Goal: Task Accomplishment & Management: Use online tool/utility

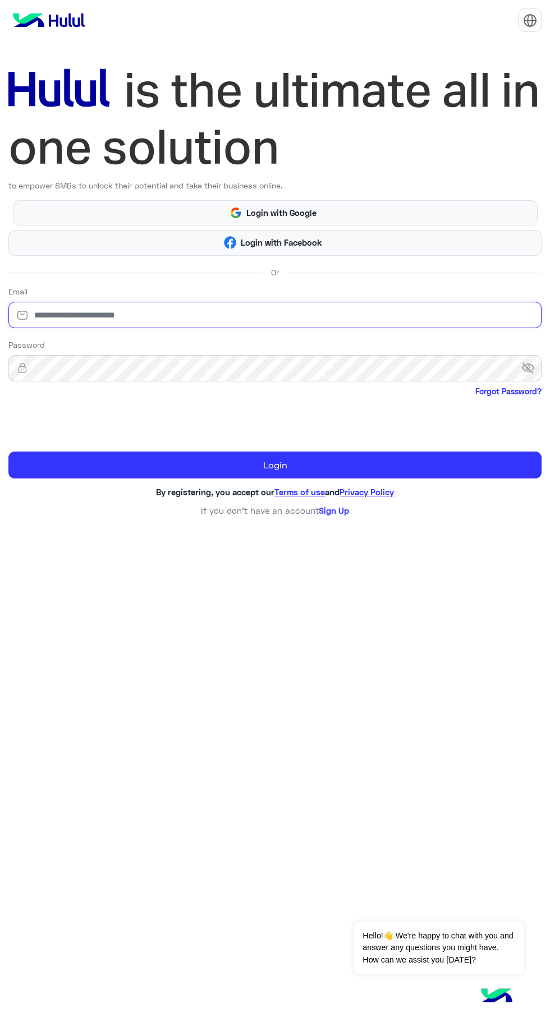
click at [322, 315] on input "email" at bounding box center [274, 315] width 533 height 26
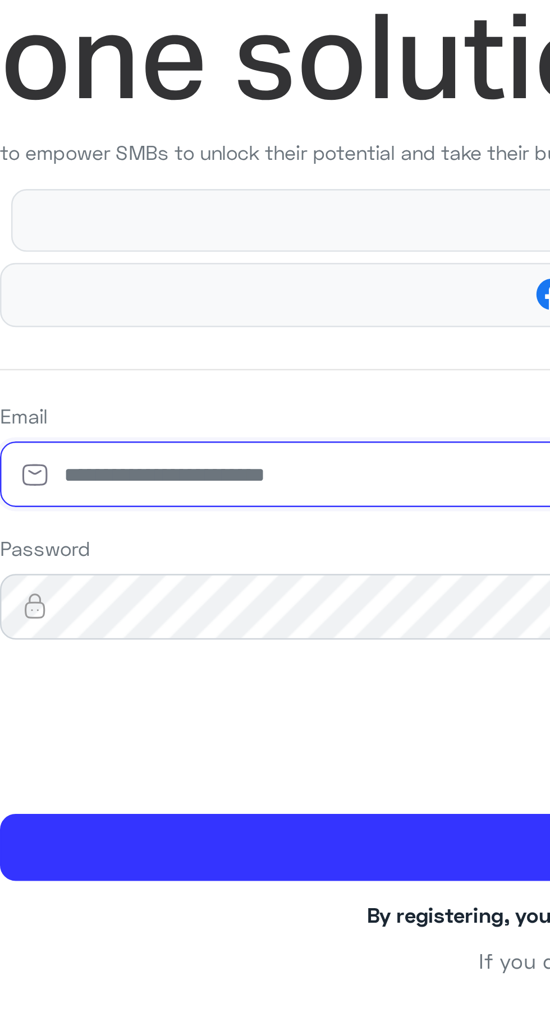
type input "**********"
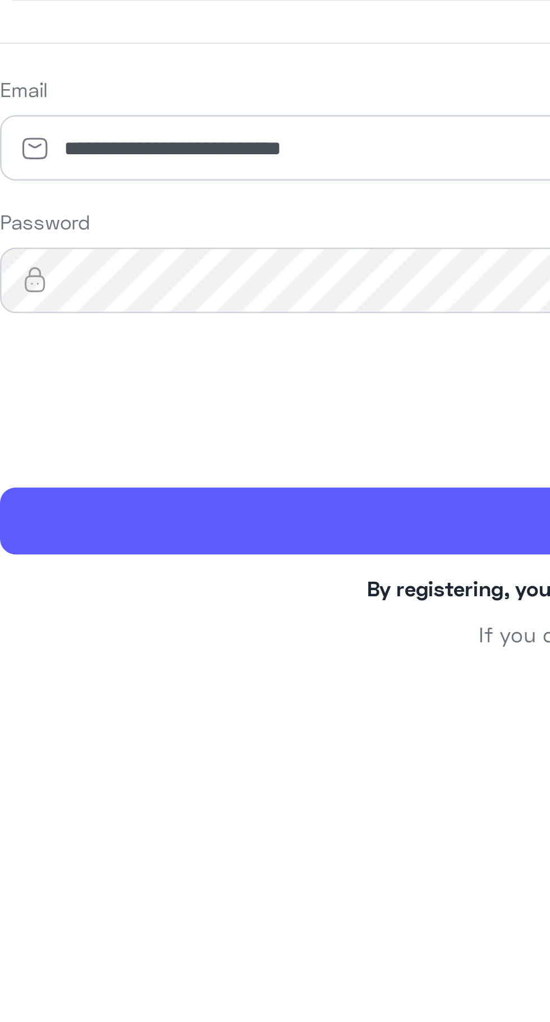
click at [158, 463] on button "Login" at bounding box center [274, 464] width 533 height 27
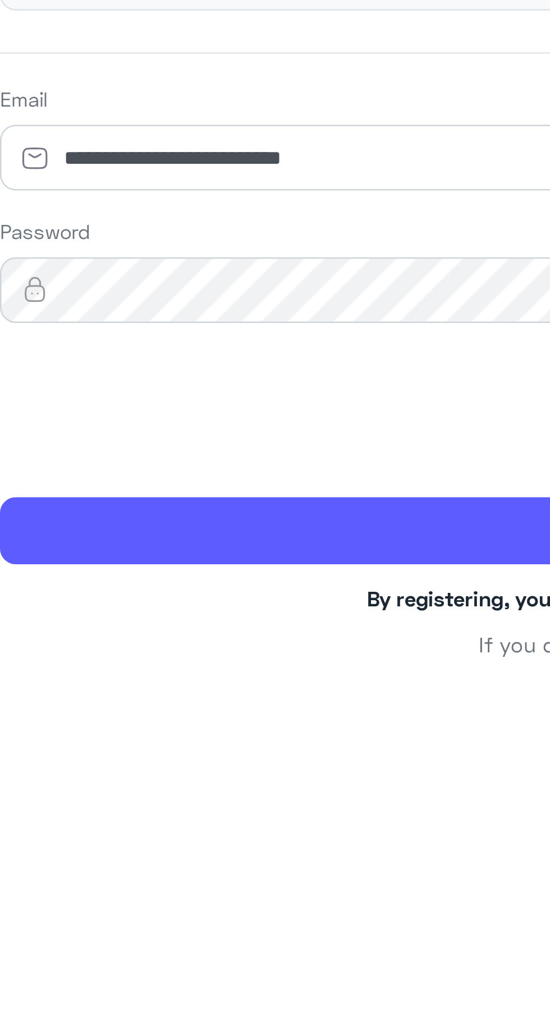
click at [147, 469] on button "Login" at bounding box center [274, 464] width 533 height 27
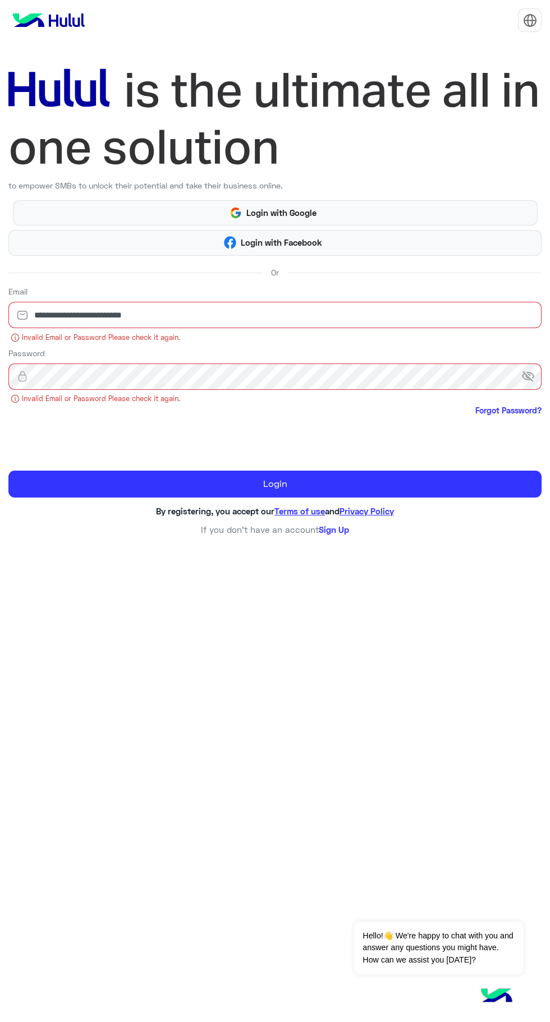
click at [525, 376] on span "visibility_off" at bounding box center [531, 376] width 20 height 20
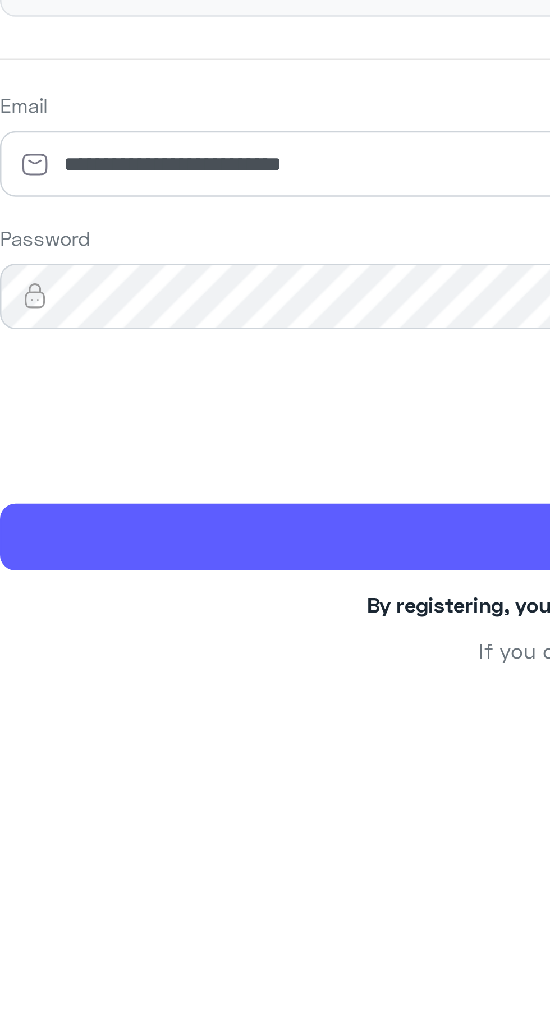
click at [58, 459] on button "Login" at bounding box center [274, 464] width 533 height 27
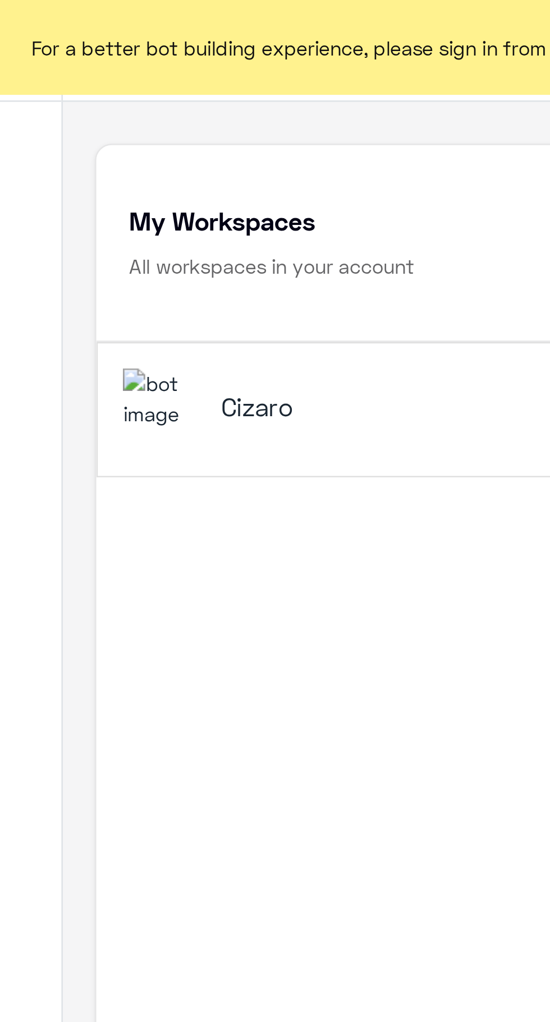
click at [146, 170] on h5 "Cizaro" at bounding box center [181, 162] width 168 height 13
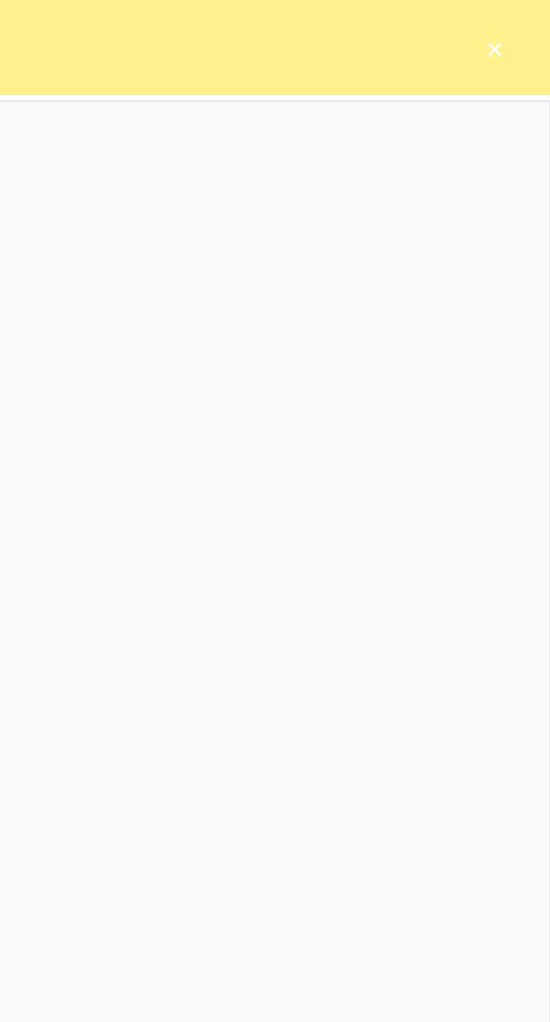
click at [527, 24] on button "×" at bounding box center [526, 18] width 11 height 11
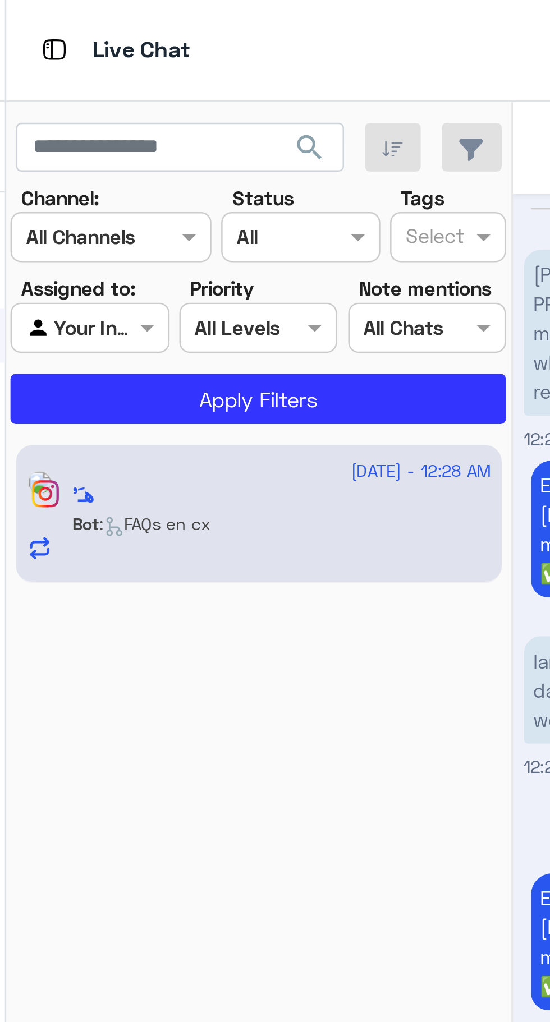
scroll to position [208, 0]
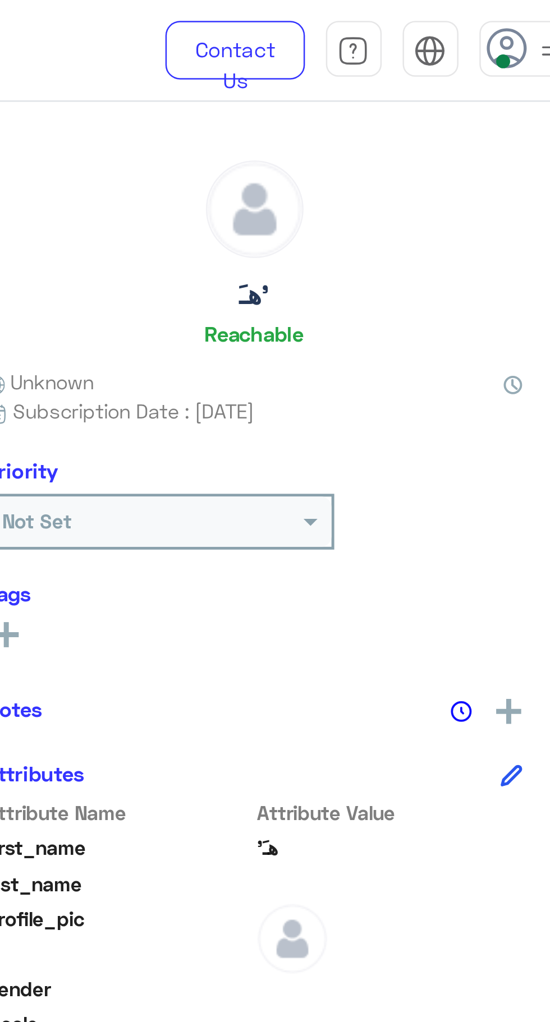
click at [538, 26] on icon at bounding box center [532, 19] width 17 height 17
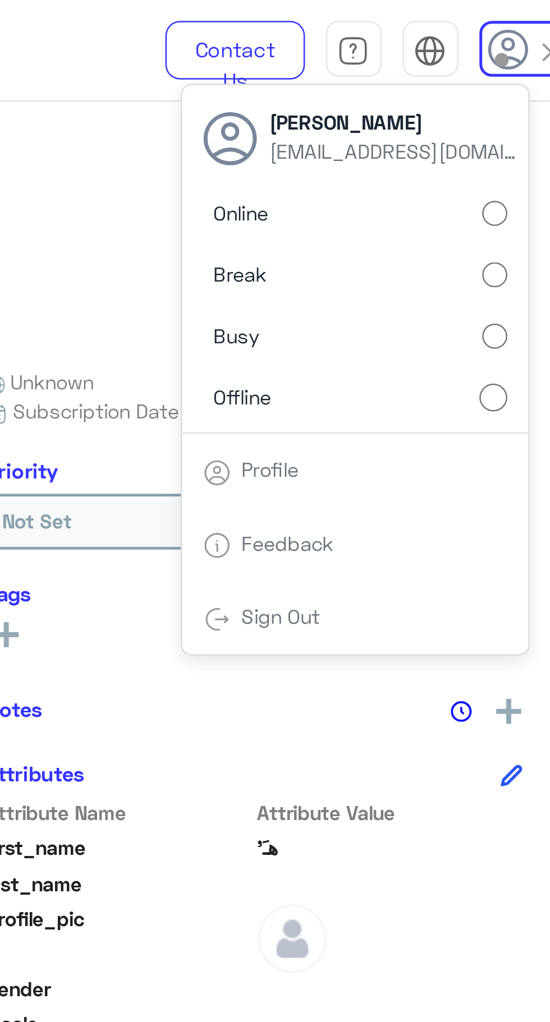
click at [440, 298] on div "هـَ' Reachable Unknown Subscription Date : [DATE] Priority Not Set Tags See All…" at bounding box center [430, 529] width 238 height 977
